Goal: Contribute content

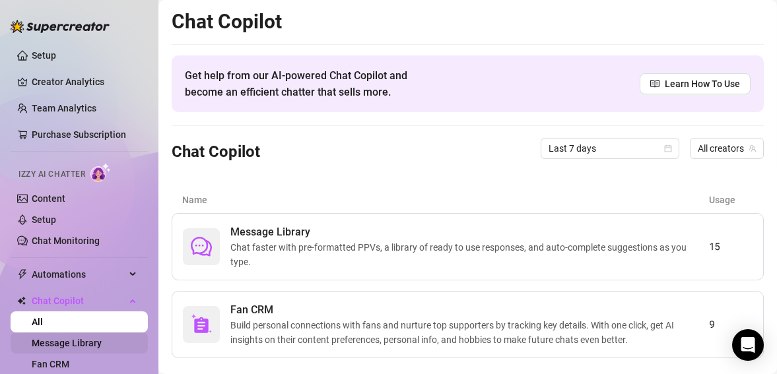
click at [86, 344] on link "Message Library" at bounding box center [67, 343] width 70 height 11
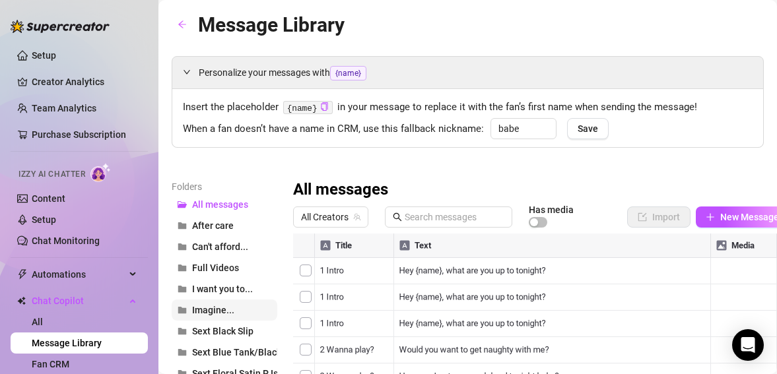
click at [217, 307] on span "Imagine..." at bounding box center [213, 310] width 42 height 11
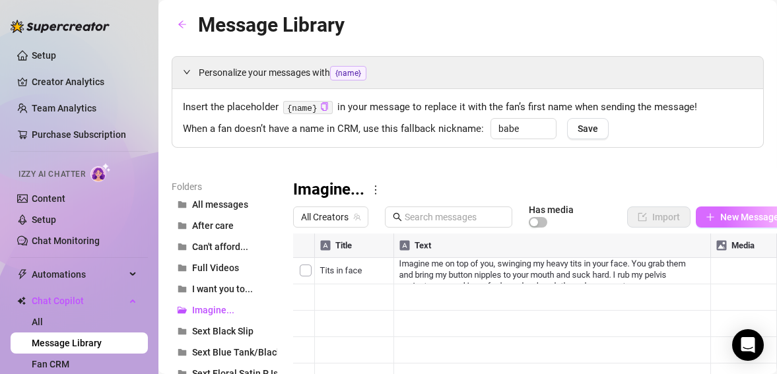
click at [727, 218] on span "New Message" at bounding box center [749, 217] width 59 height 11
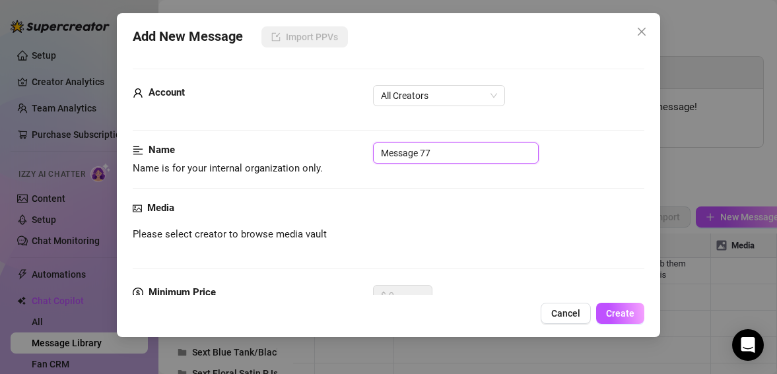
drag, startPoint x: 446, startPoint y: 150, endPoint x: 356, endPoint y: 153, distance: 89.8
click at [356, 153] on div "Name Name is for your internal organization only. Message 77" at bounding box center [389, 160] width 512 height 34
type input "D"
type input "T"
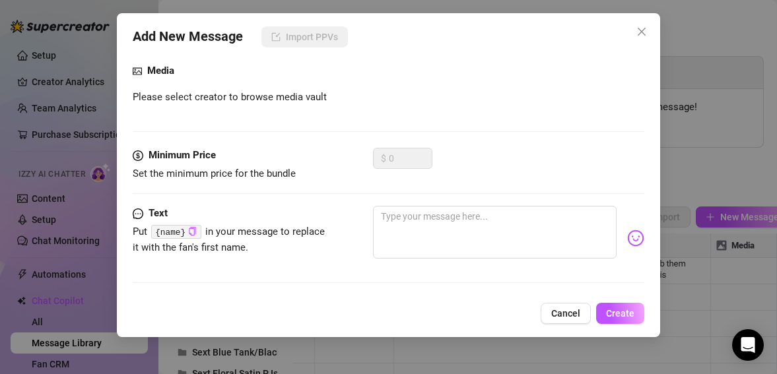
scroll to position [147, 0]
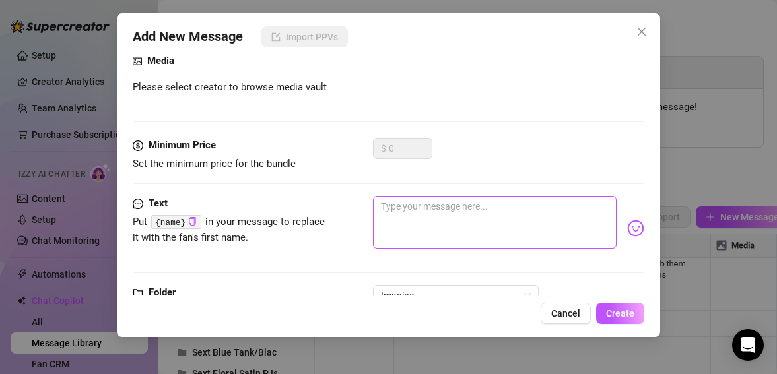
type input "Dick Tip Licking"
click at [482, 209] on textarea at bounding box center [495, 222] width 244 height 53
paste textarea "Imagine my lips hovering just above the tip and my tongue reaching down to lick…"
type textarea "Imagine my lips hovering just above the tip and my tongue reaching down to lick…"
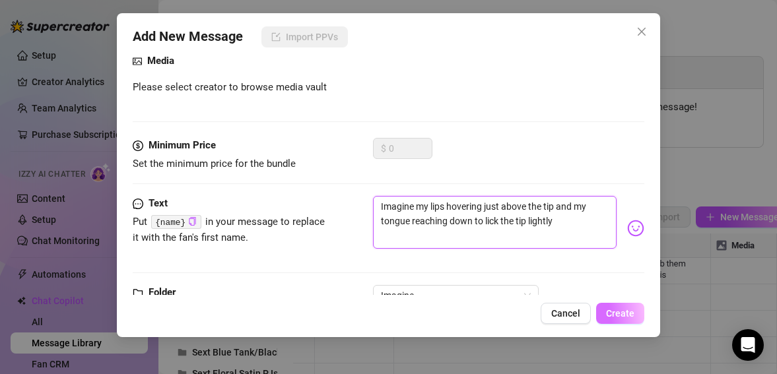
type textarea "Imagine my lips hovering just above the tip and my tongue reaching down to lick…"
click at [625, 313] on span "Create" at bounding box center [620, 313] width 28 height 11
